Goal: Task Accomplishment & Management: Use online tool/utility

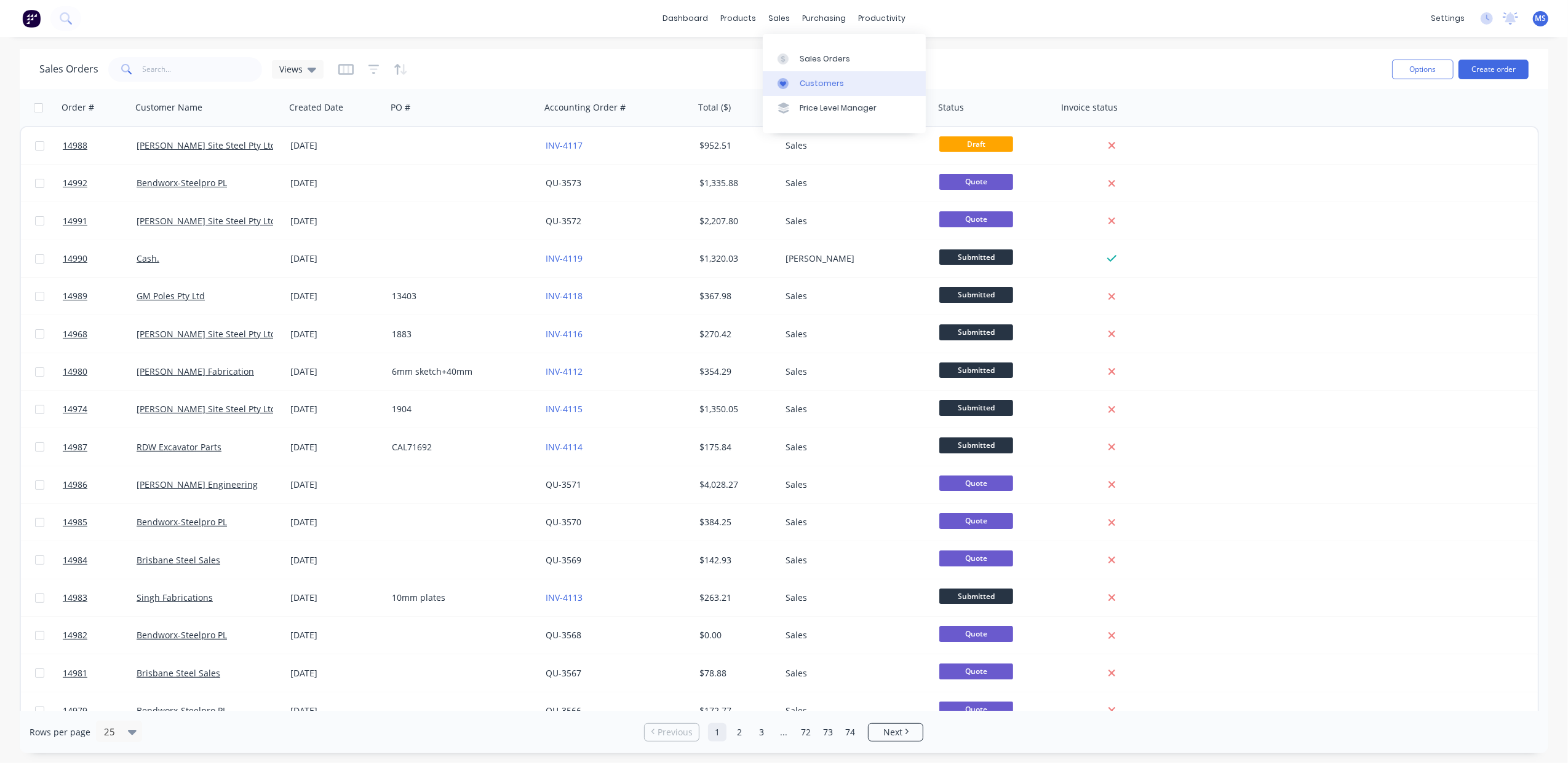
click at [818, 85] on div "Customers" at bounding box center [822, 83] width 45 height 11
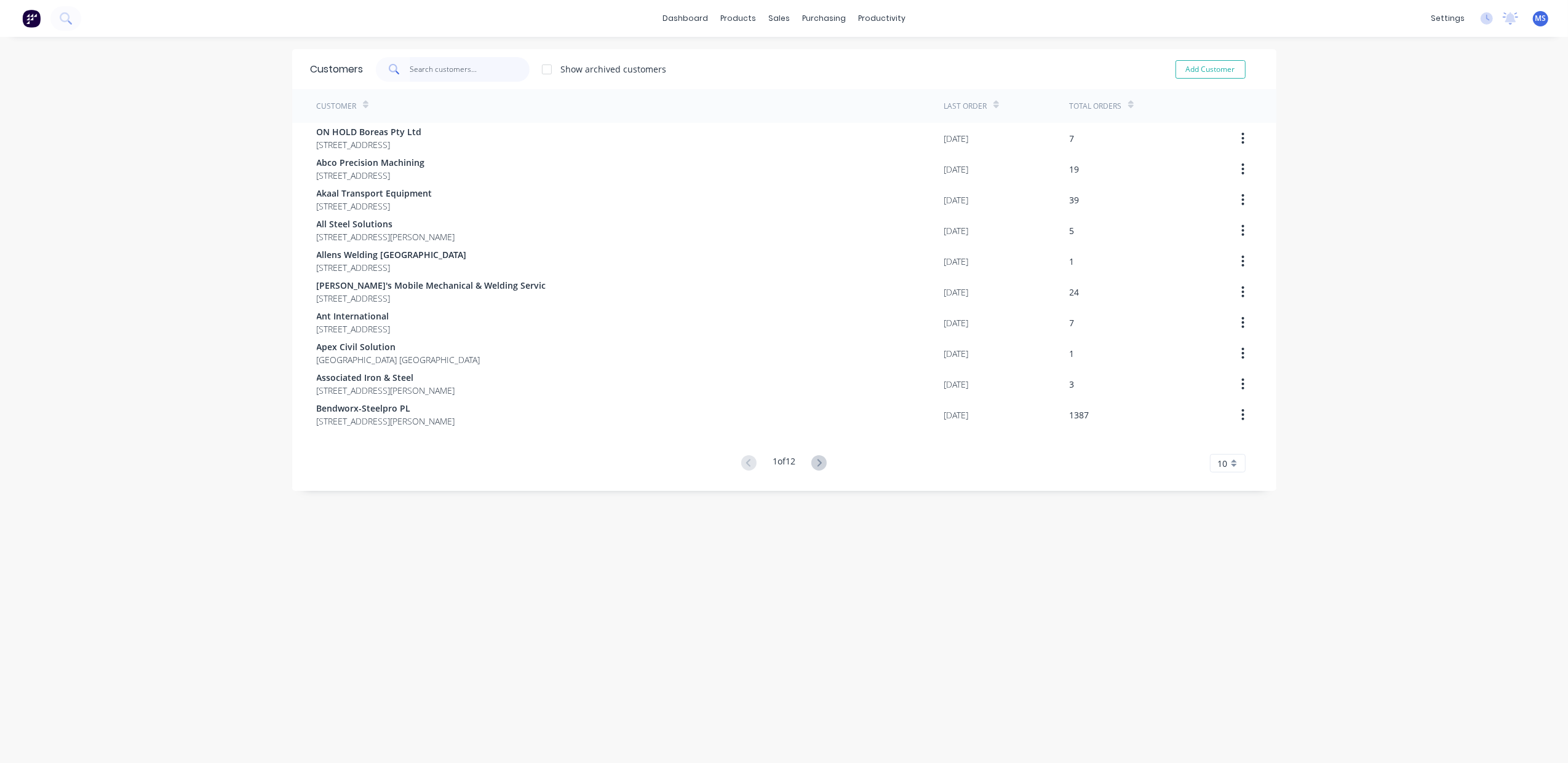
click at [454, 71] on input "text" at bounding box center [470, 69] width 120 height 25
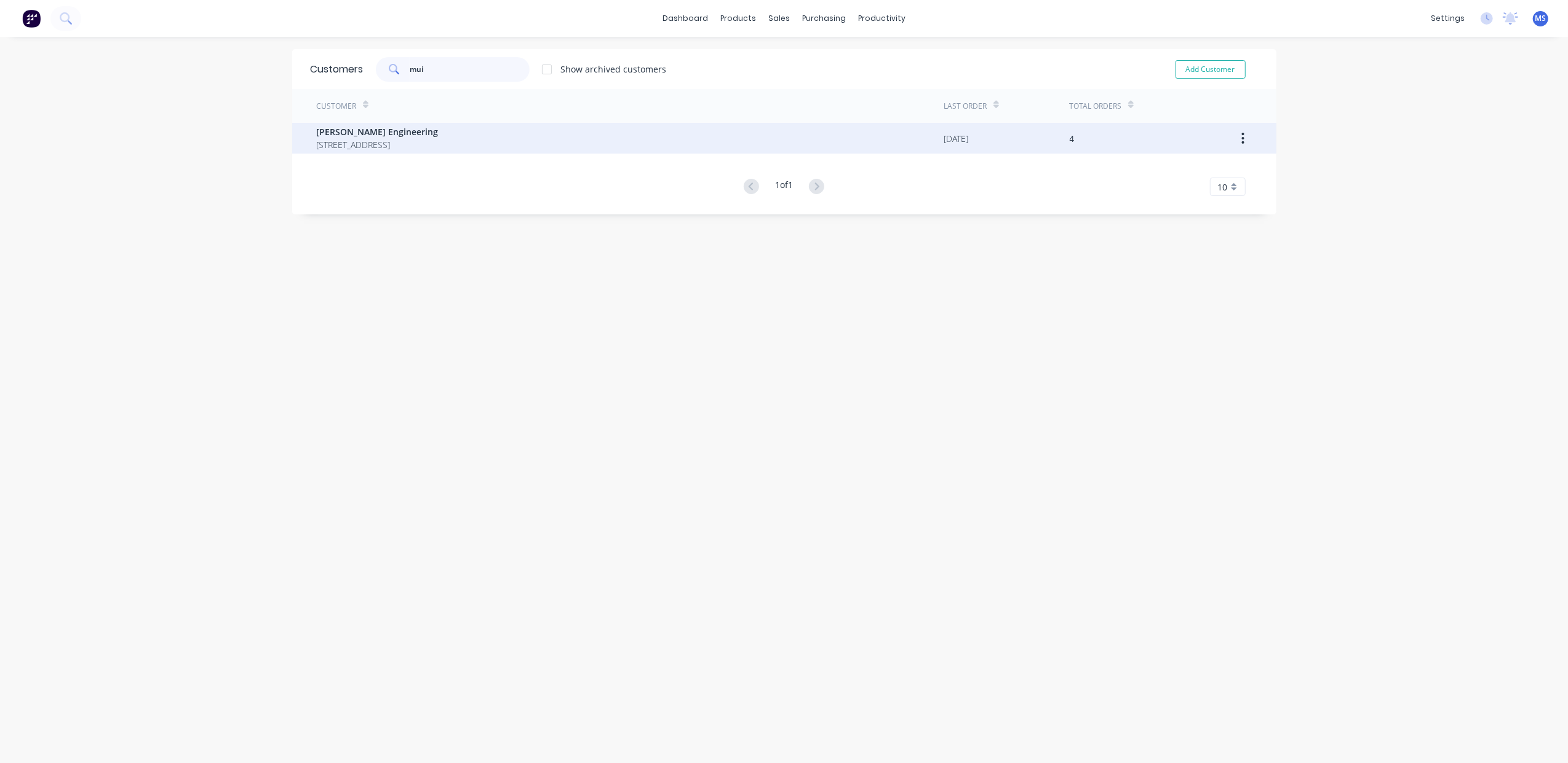
type input "mui"
click at [438, 132] on span "[PERSON_NAME] Engineering" at bounding box center [377, 132] width 122 height 13
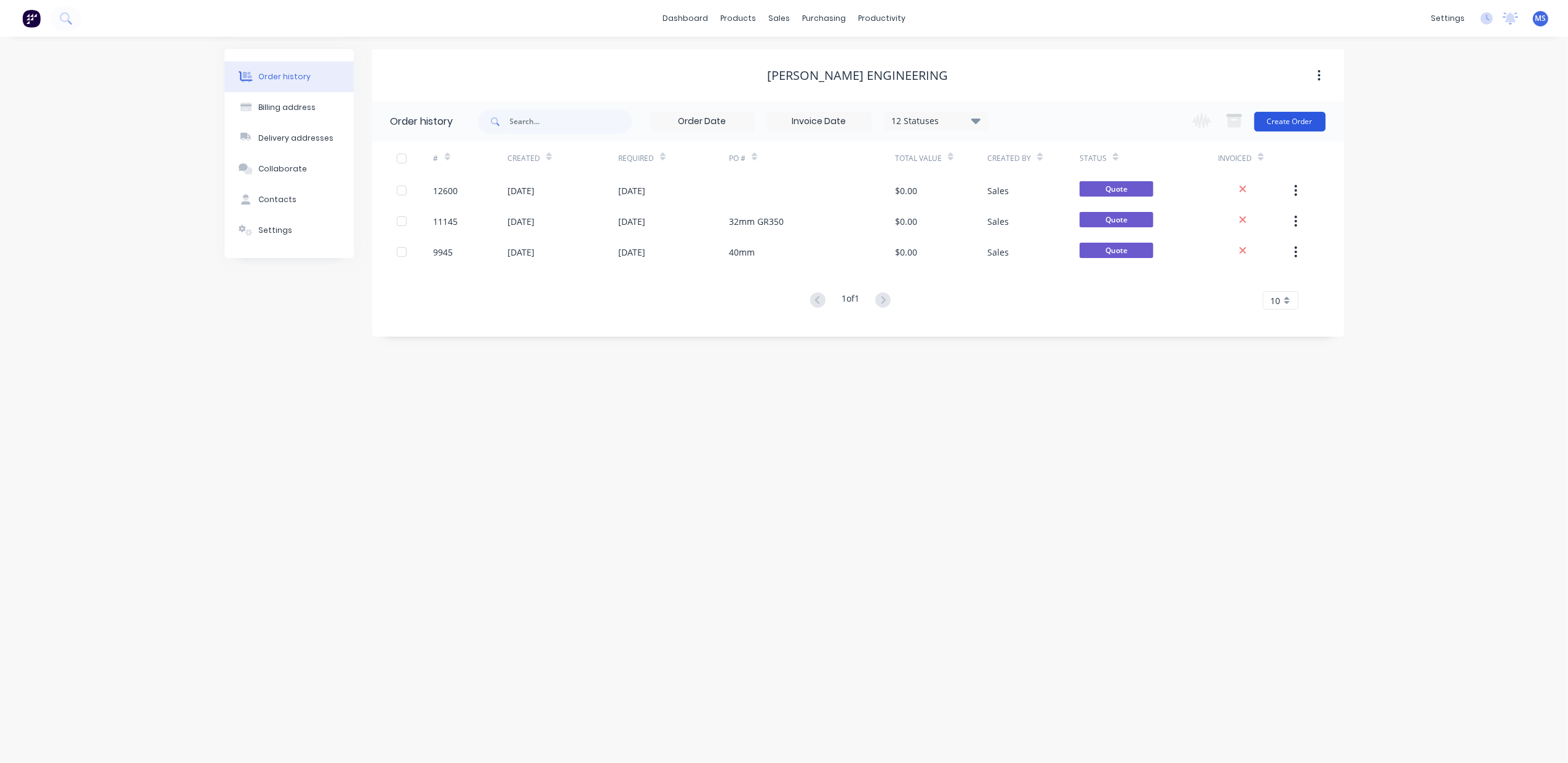
click at [1304, 123] on button "Create Order" at bounding box center [1289, 121] width 71 height 20
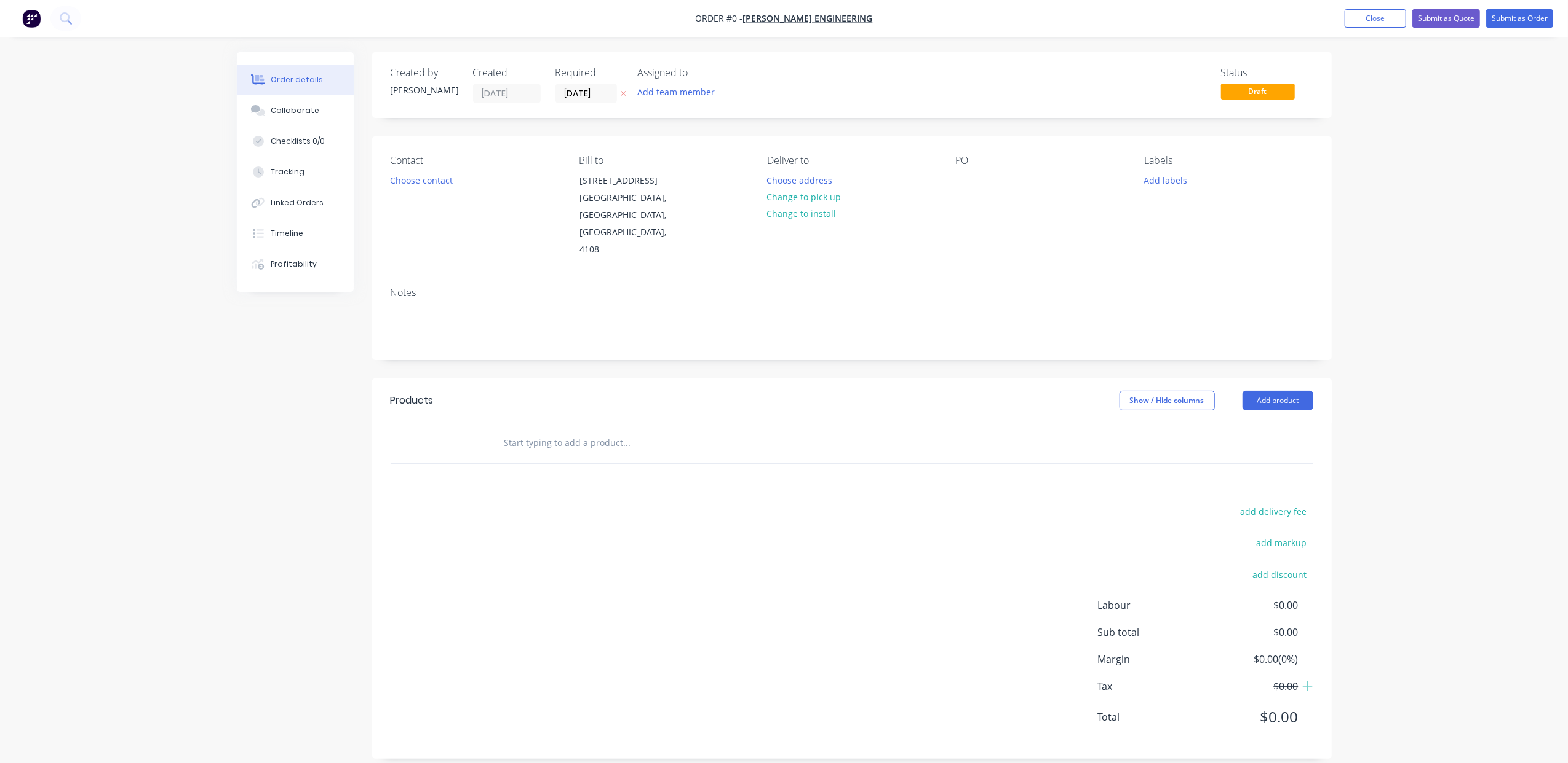
click at [543, 431] on input "text" at bounding box center [627, 443] width 246 height 25
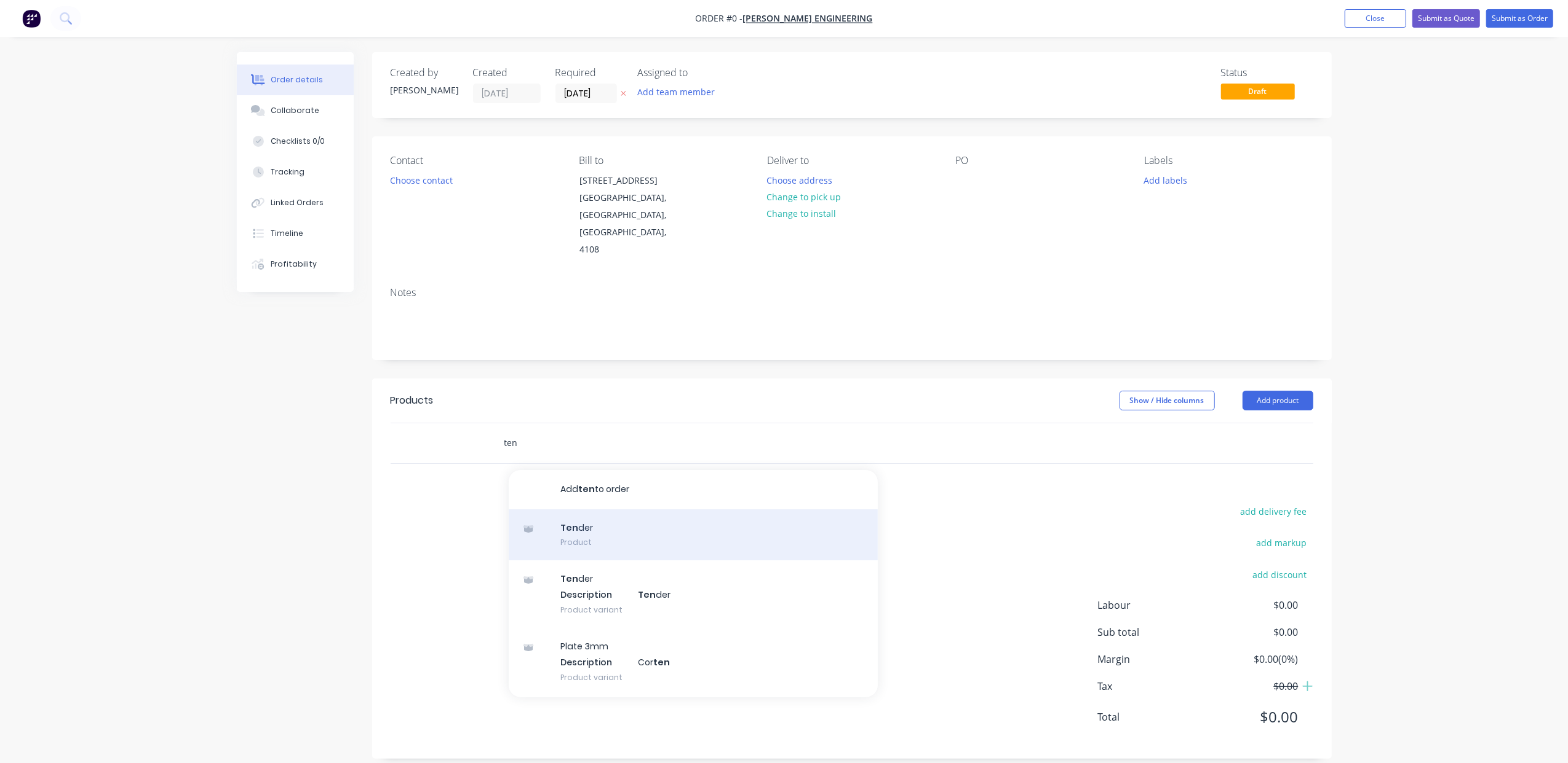
type input "ten"
click at [603, 510] on div "Ten der Product" at bounding box center [692, 535] width 369 height 51
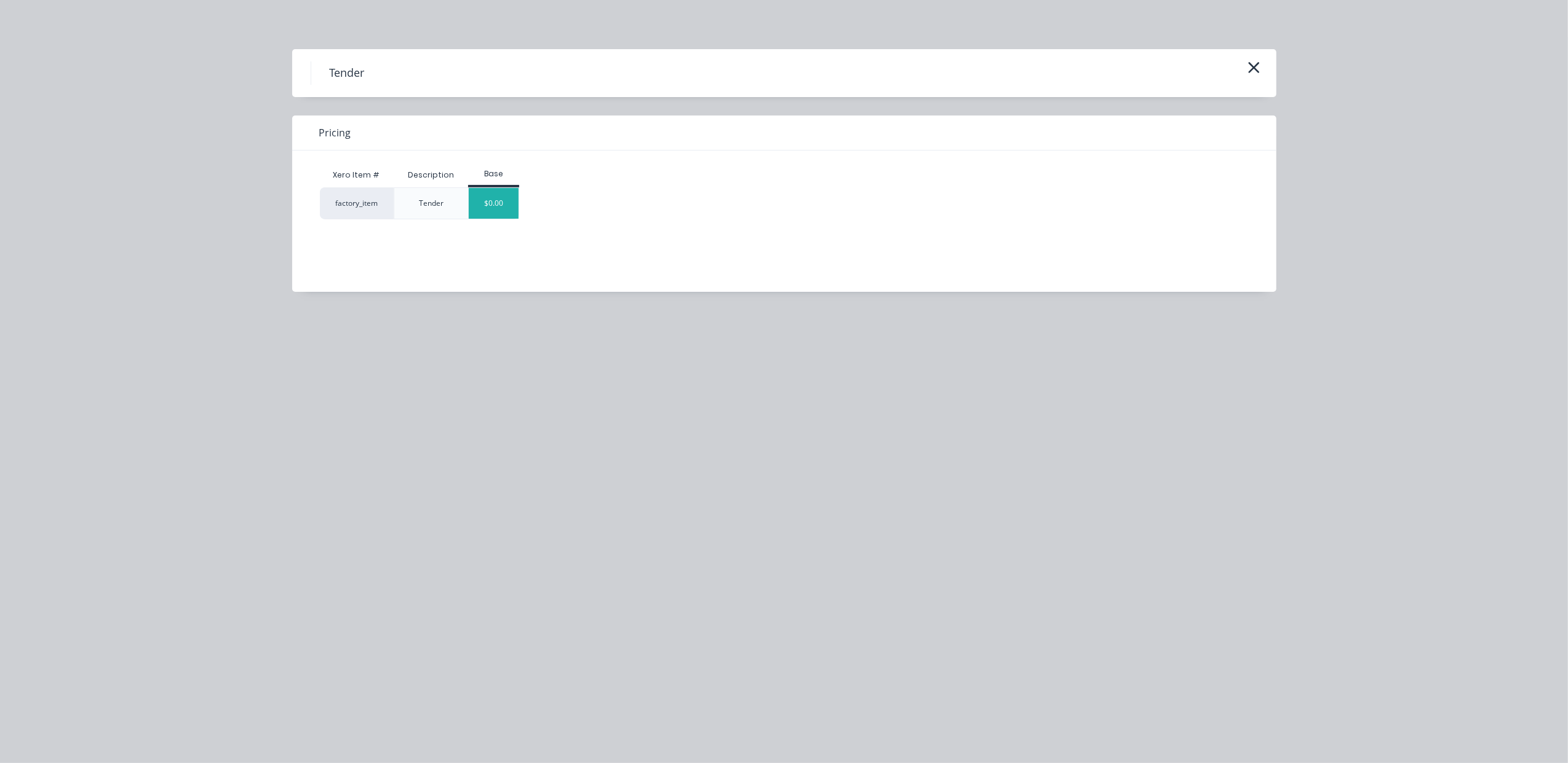
click at [481, 211] on div "$0.00" at bounding box center [494, 204] width 50 height 31
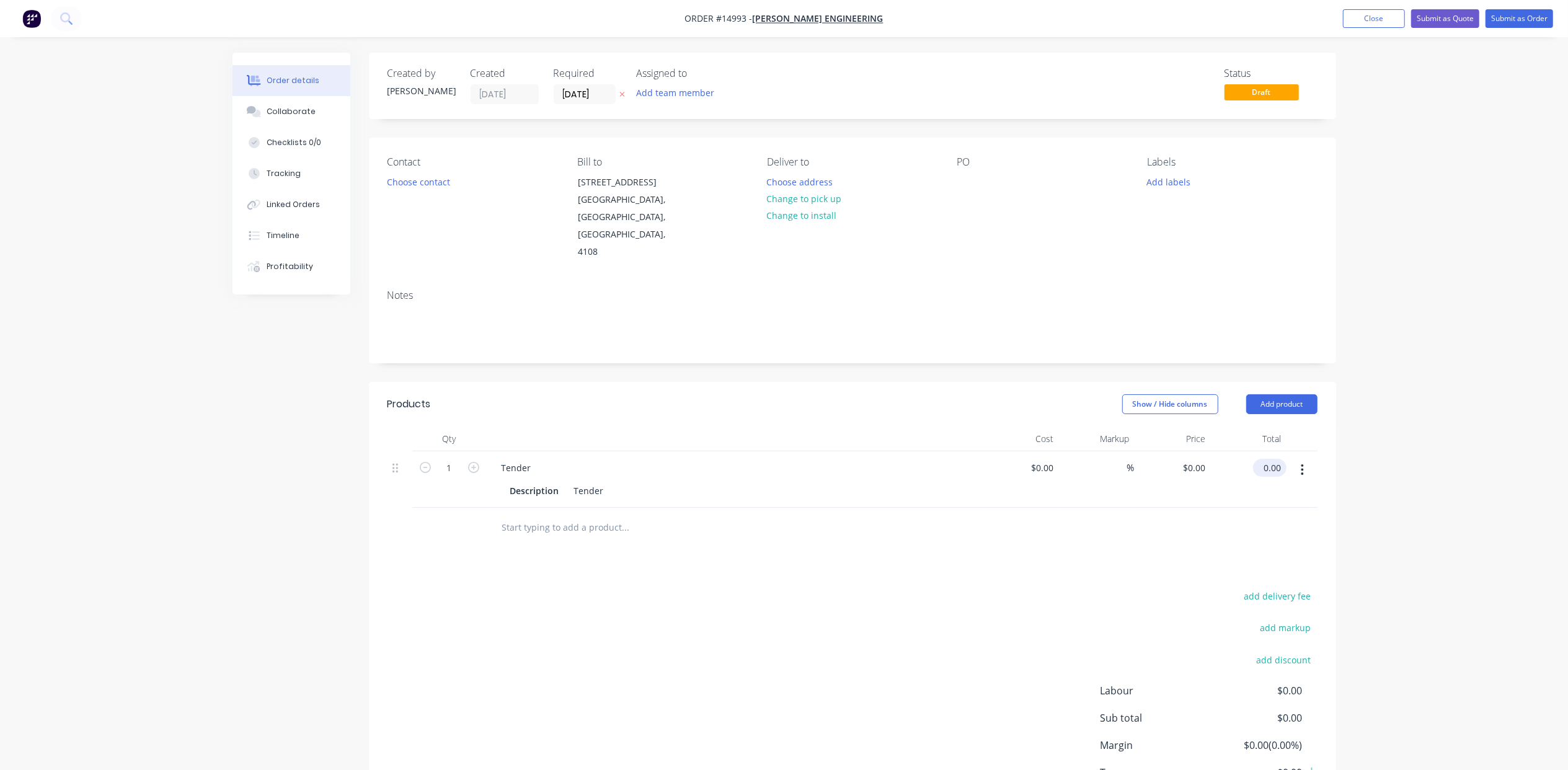
click at [1271, 459] on input "0.00" at bounding box center [1272, 468] width 28 height 18
type input "80"
type input "$80.00"
click at [1449, 22] on button "Submit as Quote" at bounding box center [1445, 19] width 68 height 19
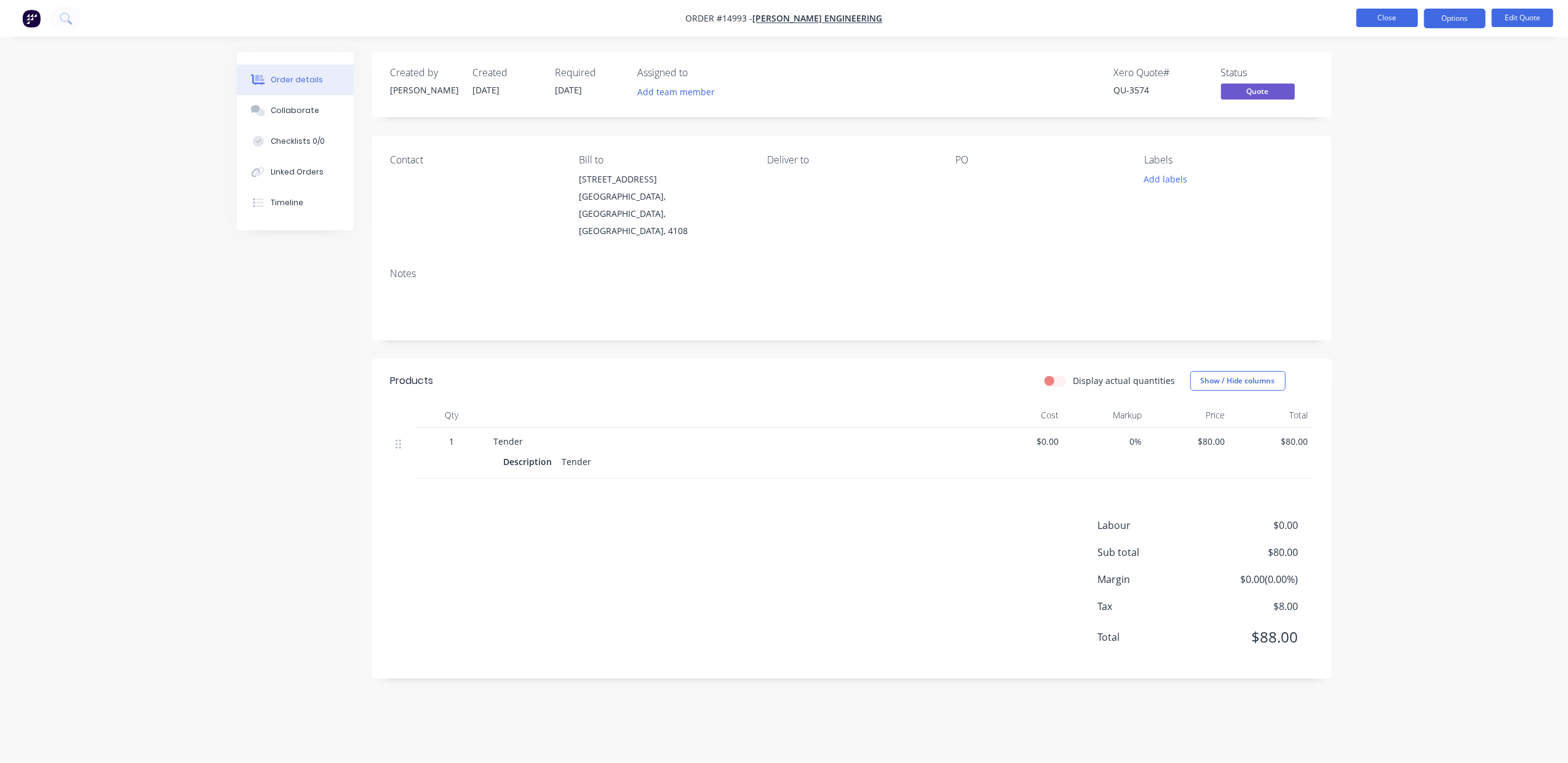
click at [1402, 23] on button "Close" at bounding box center [1387, 18] width 62 height 19
